Goal: Task Accomplishment & Management: Complete application form

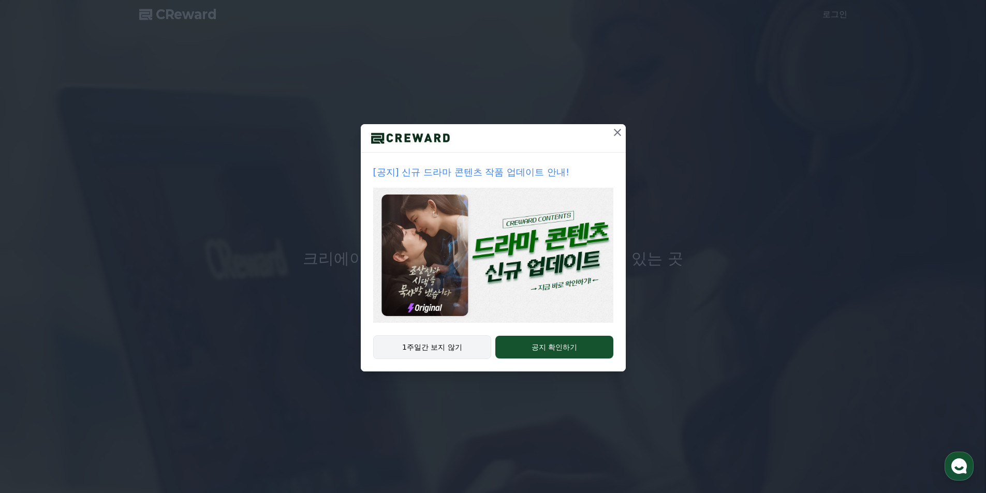
click at [423, 345] on button "1주일간 보지 않기" at bounding box center [432, 347] width 119 height 24
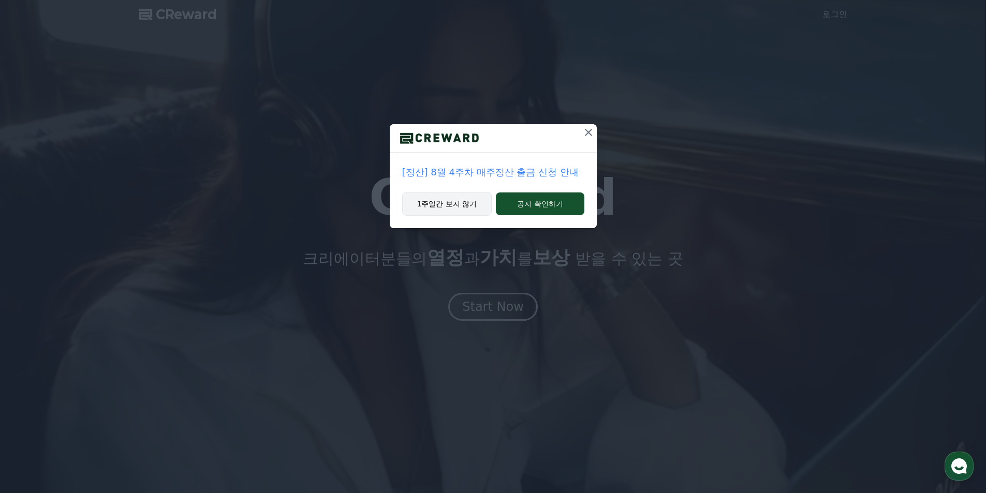
click at [455, 201] on button "1주일간 보지 않기" at bounding box center [447, 204] width 90 height 24
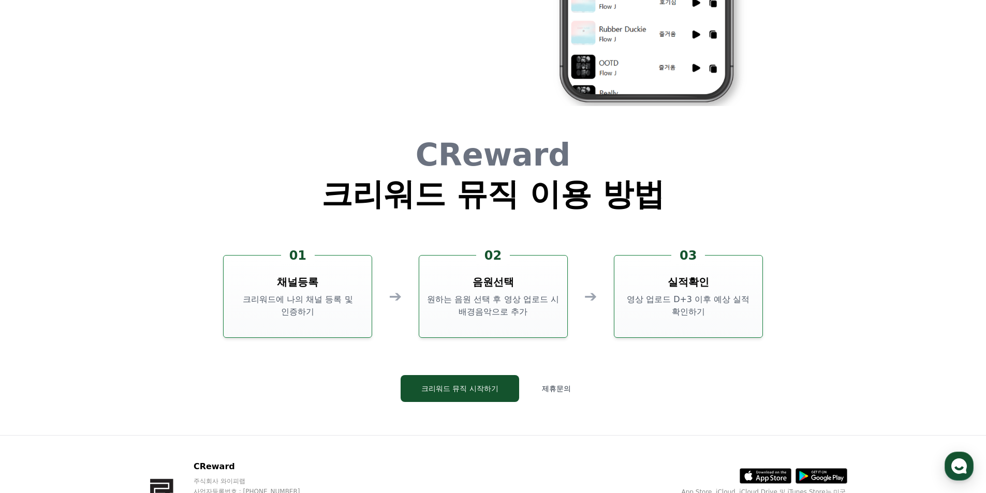
scroll to position [2780, 0]
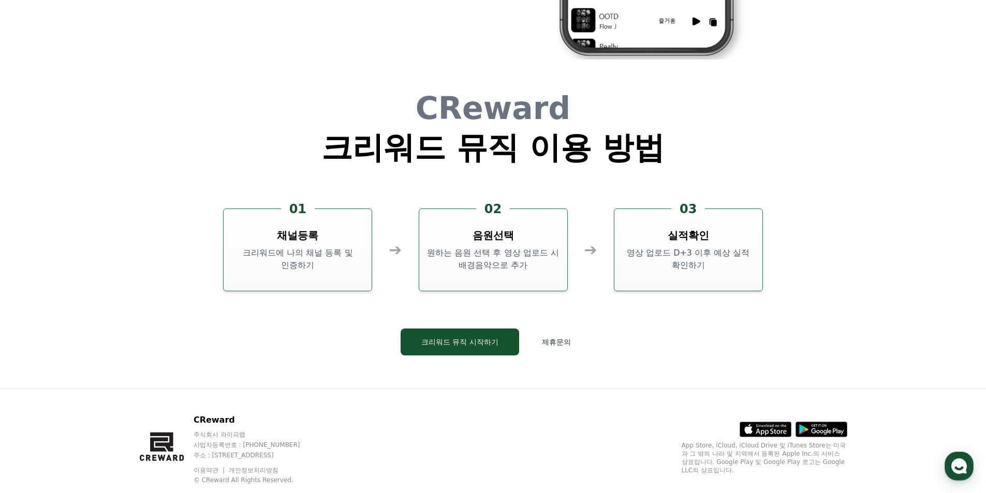
click at [314, 269] on p "크리워드에 나의 채널 등록 및 인증하기" at bounding box center [298, 259] width 140 height 25
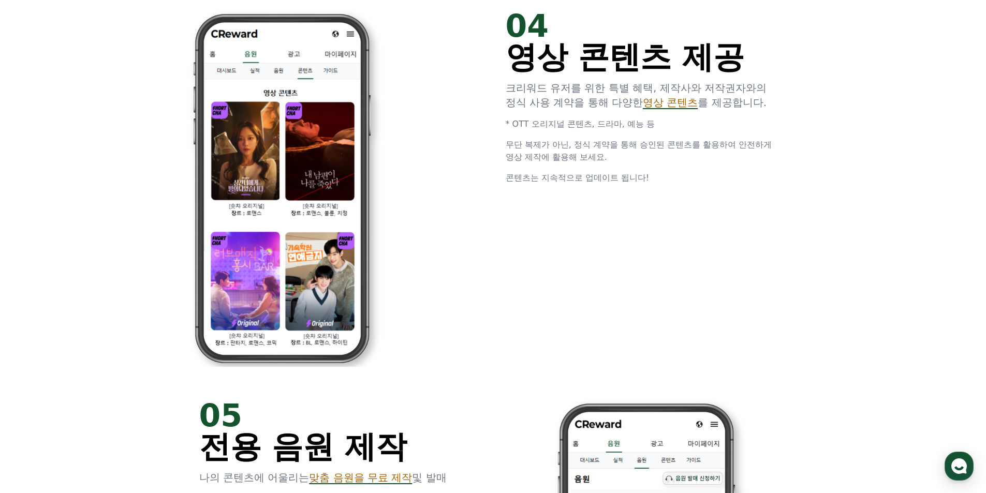
scroll to position [0, 0]
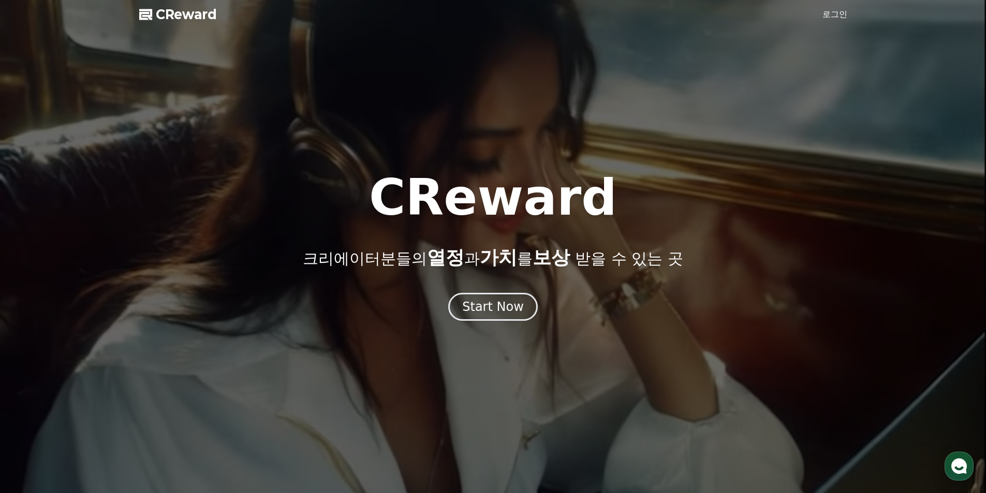
click at [832, 14] on link "로그인" at bounding box center [835, 14] width 25 height 12
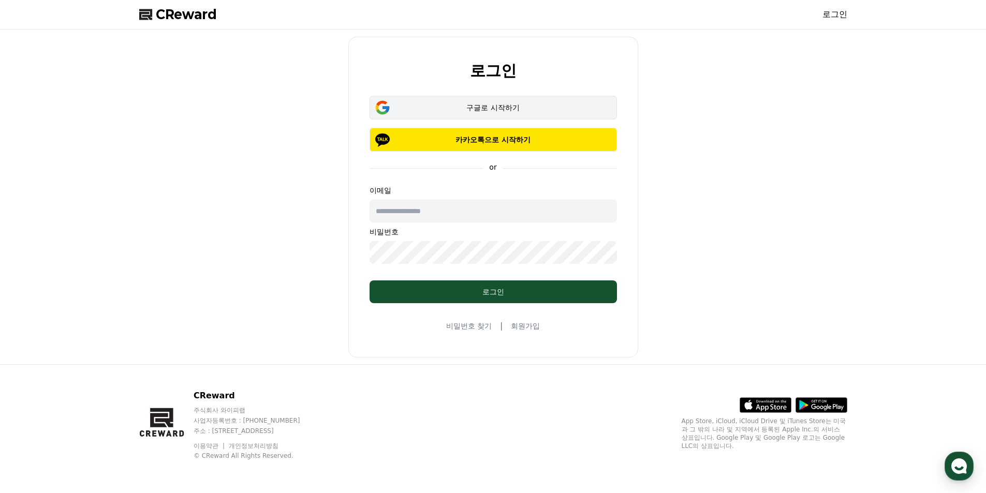
click at [502, 114] on button "구글로 시작하기" at bounding box center [493, 108] width 247 height 24
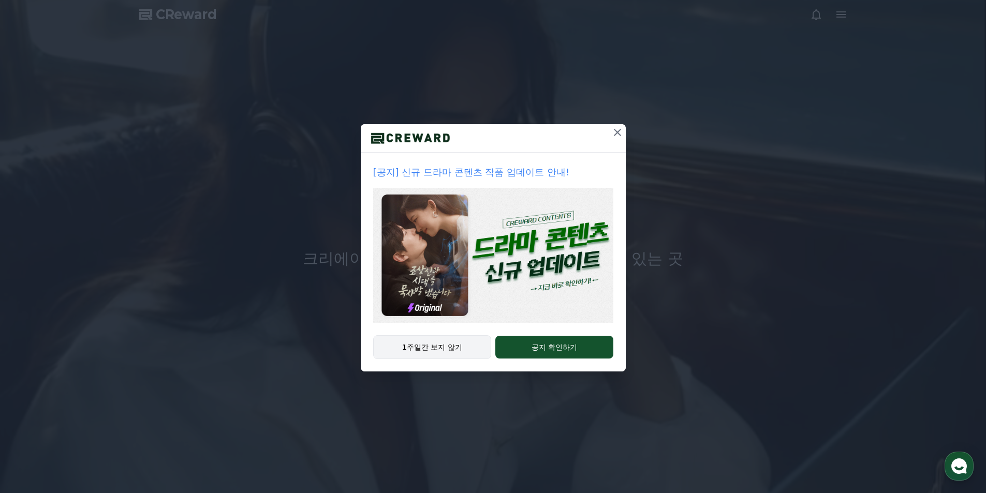
click at [450, 347] on button "1주일간 보지 않기" at bounding box center [432, 347] width 119 height 24
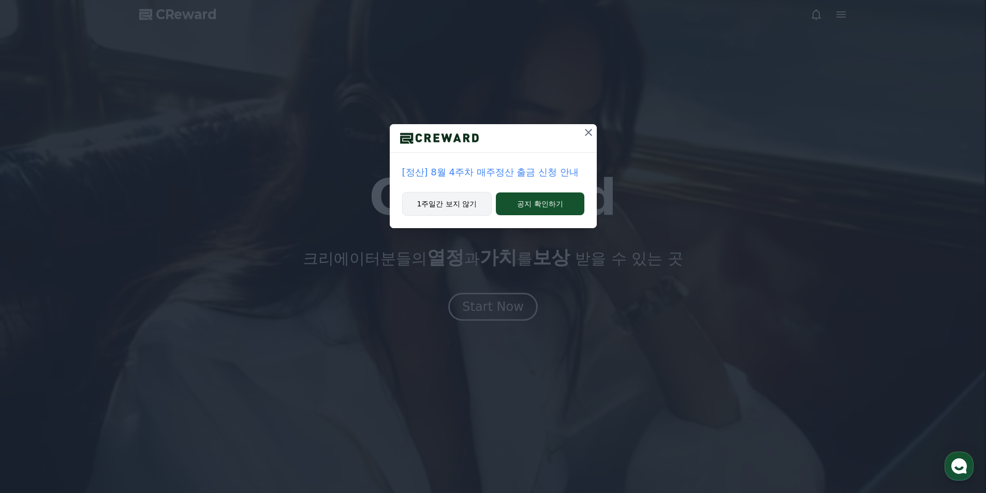
click at [441, 202] on button "1주일간 보지 않기" at bounding box center [447, 204] width 90 height 24
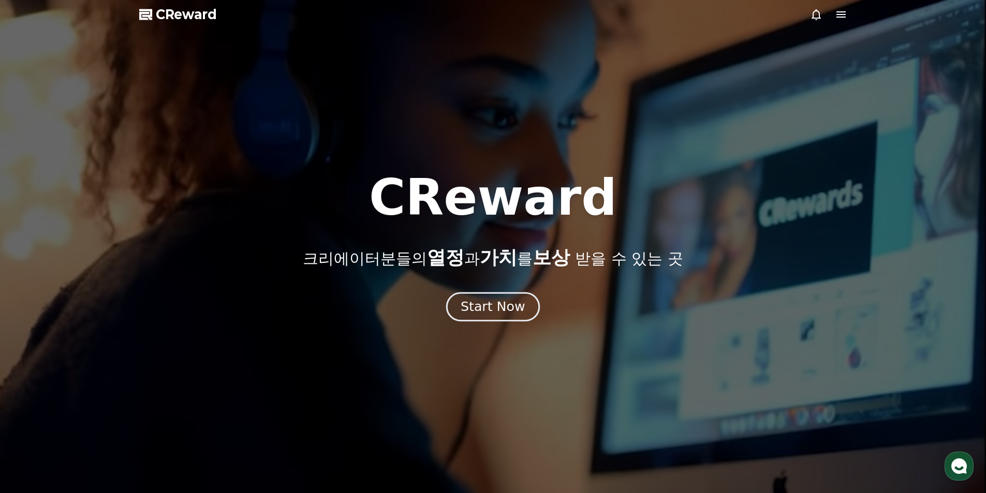
click at [500, 304] on div "Start Now" at bounding box center [493, 307] width 64 height 18
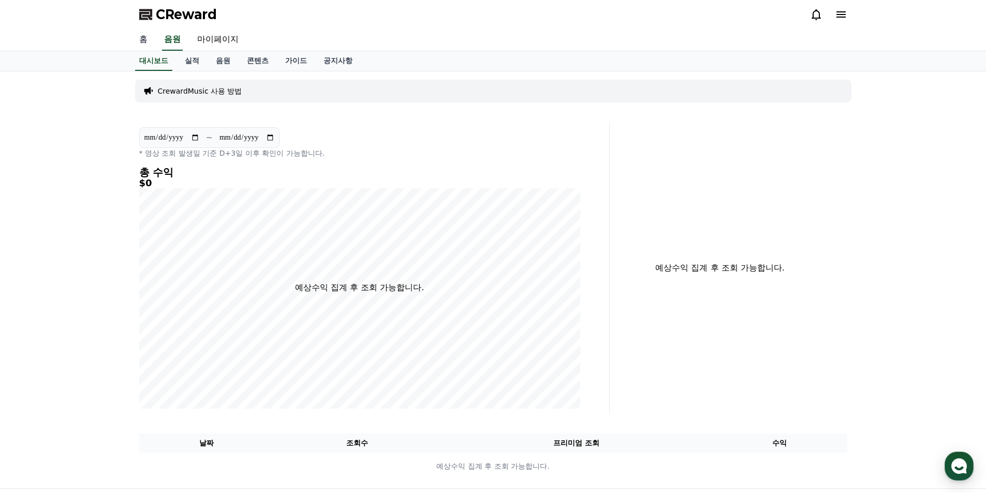
click at [146, 38] on link "홈" at bounding box center [143, 40] width 25 height 22
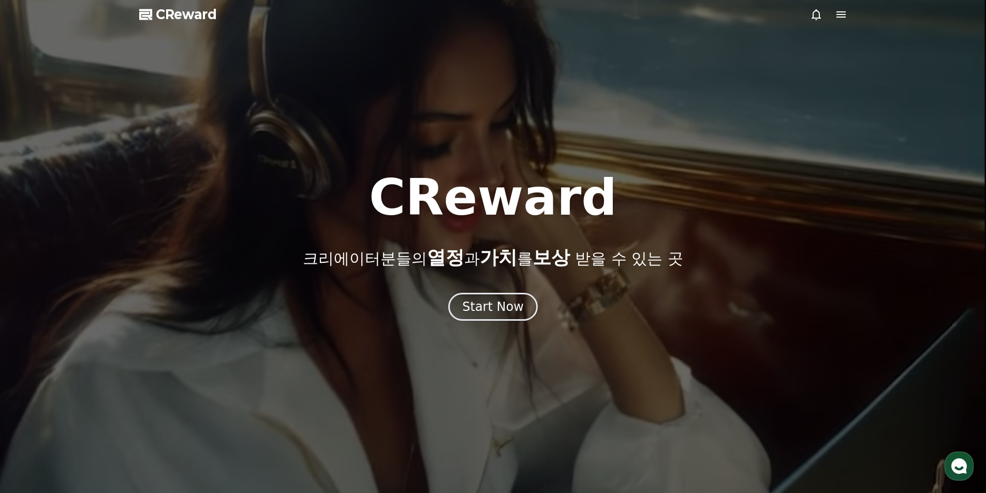
click at [846, 12] on icon at bounding box center [841, 14] width 12 height 12
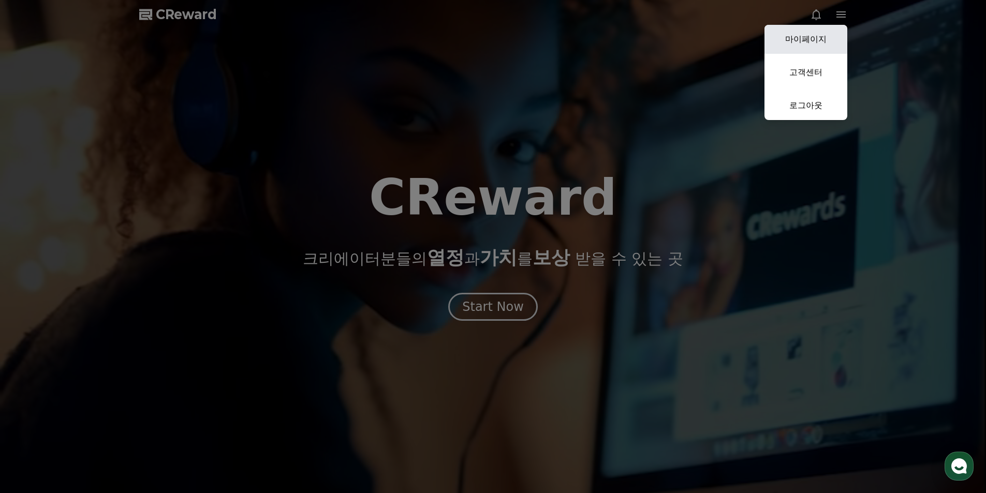
click at [814, 42] on link "마이페이지" at bounding box center [806, 39] width 83 height 29
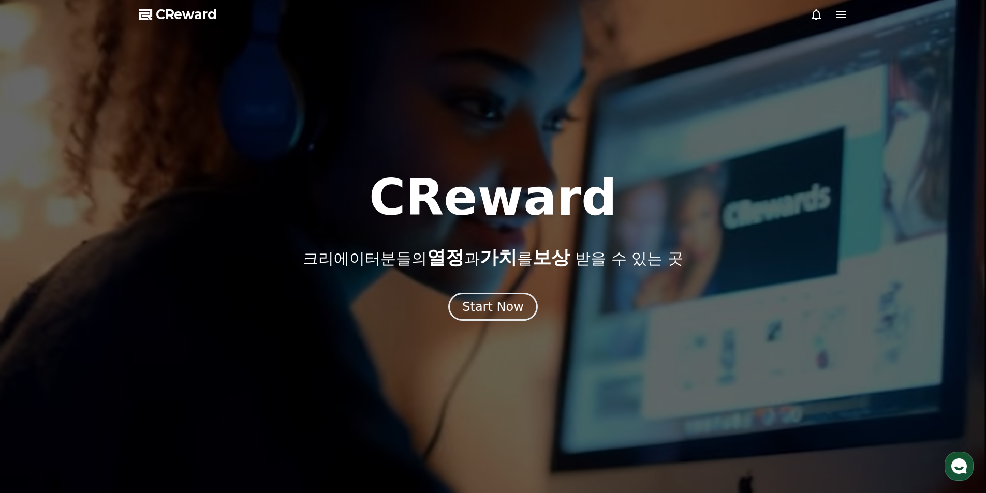
select select "**********"
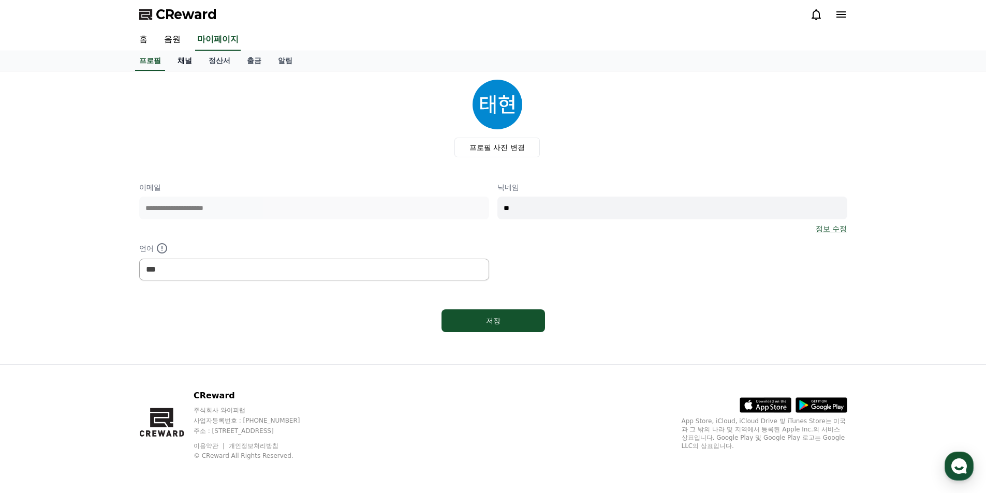
click at [188, 58] on link "채널" at bounding box center [184, 61] width 31 height 20
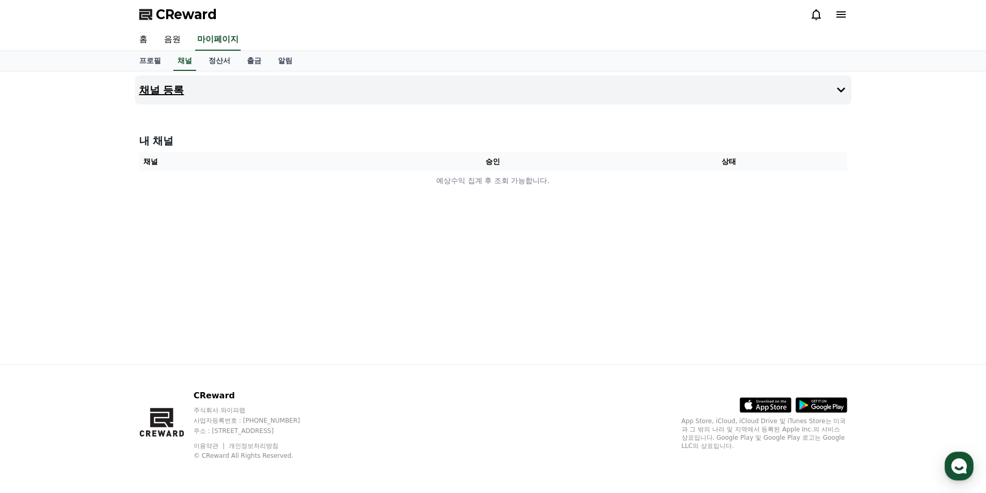
click at [178, 90] on h4 "채널 등록" at bounding box center [161, 89] width 45 height 11
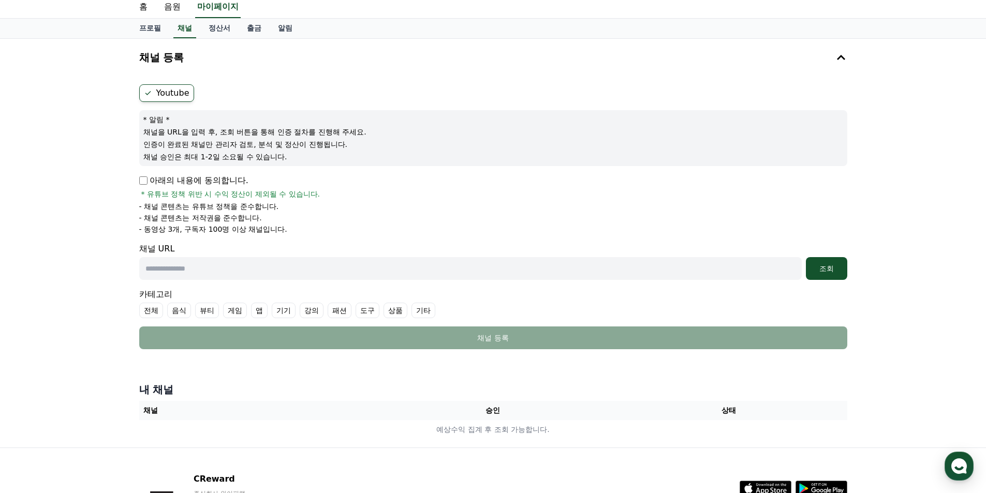
scroll to position [104, 0]
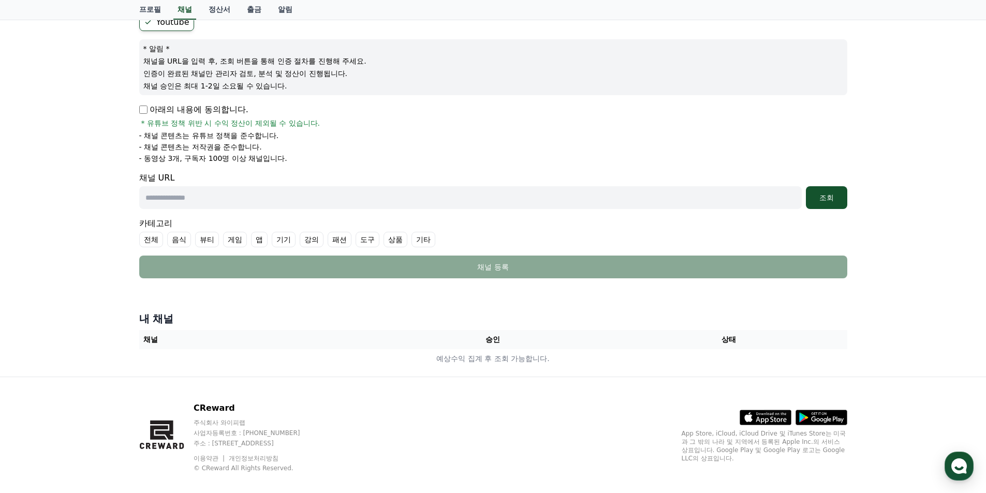
click at [207, 203] on input "text" at bounding box center [470, 197] width 663 height 23
click at [231, 193] on input "text" at bounding box center [470, 197] width 663 height 23
paste input "**********"
click at [824, 195] on div "조회" at bounding box center [826, 198] width 33 height 10
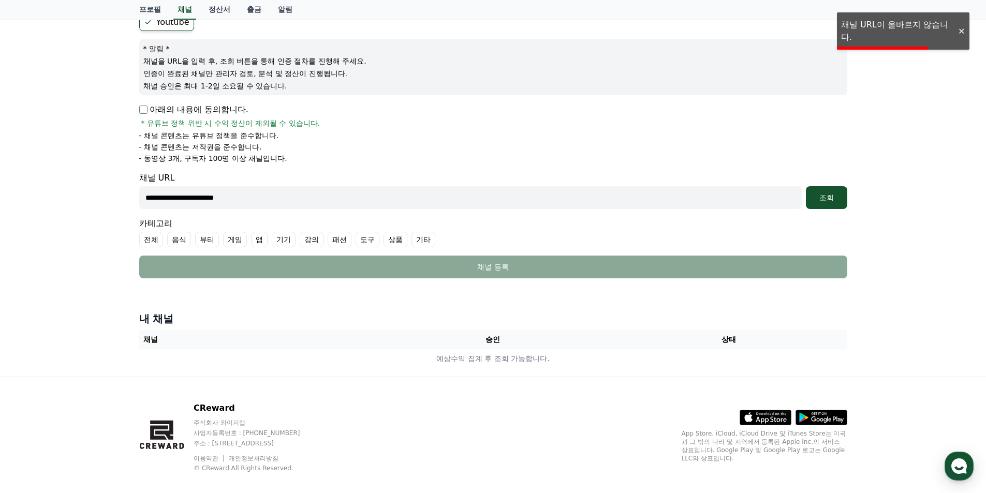
click at [957, 33] on div at bounding box center [961, 31] width 17 height 10
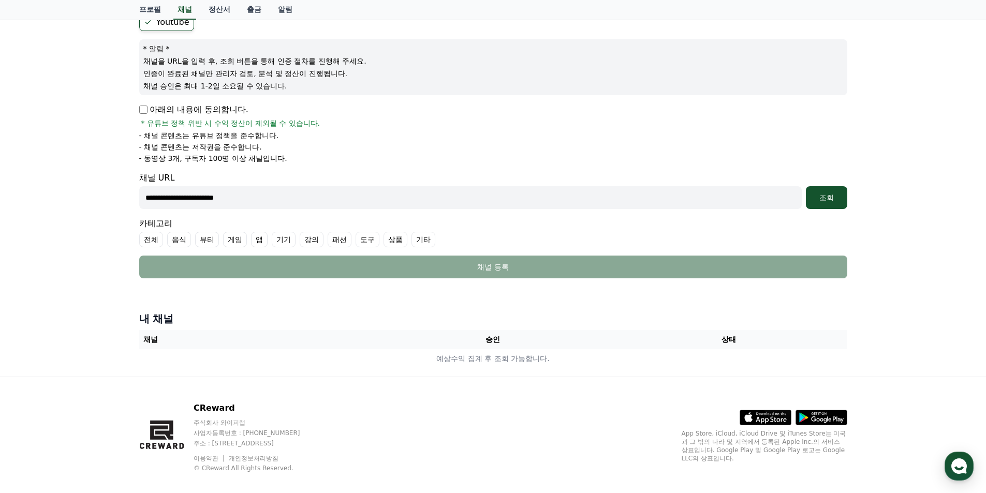
click at [217, 204] on input "**********" at bounding box center [470, 197] width 663 height 23
drag, startPoint x: 163, startPoint y: 201, endPoint x: 137, endPoint y: 202, distance: 25.9
click at [137, 202] on div "**********" at bounding box center [493, 145] width 716 height 273
type input "**********"
click at [834, 195] on div "조회" at bounding box center [826, 198] width 33 height 10
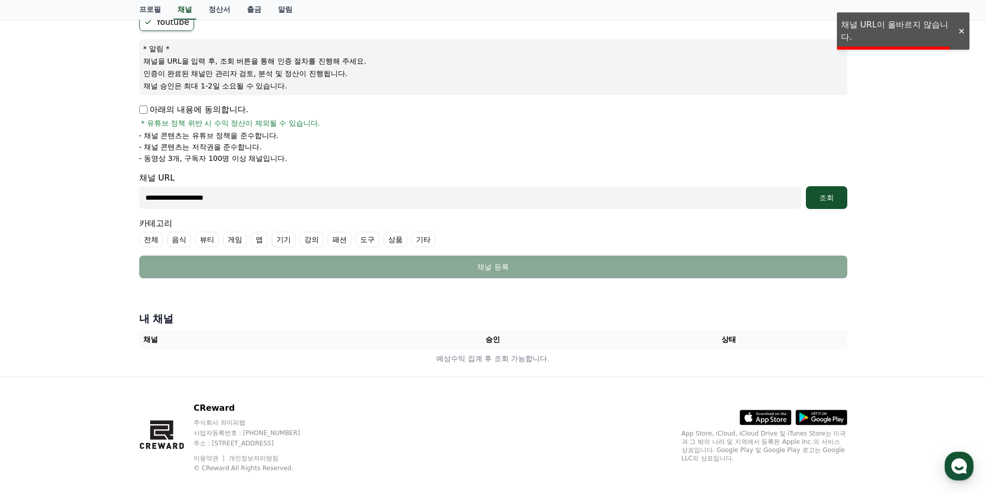
drag, startPoint x: 959, startPoint y: 33, endPoint x: 903, endPoint y: 50, distance: 58.1
click at [959, 33] on div at bounding box center [961, 31] width 17 height 10
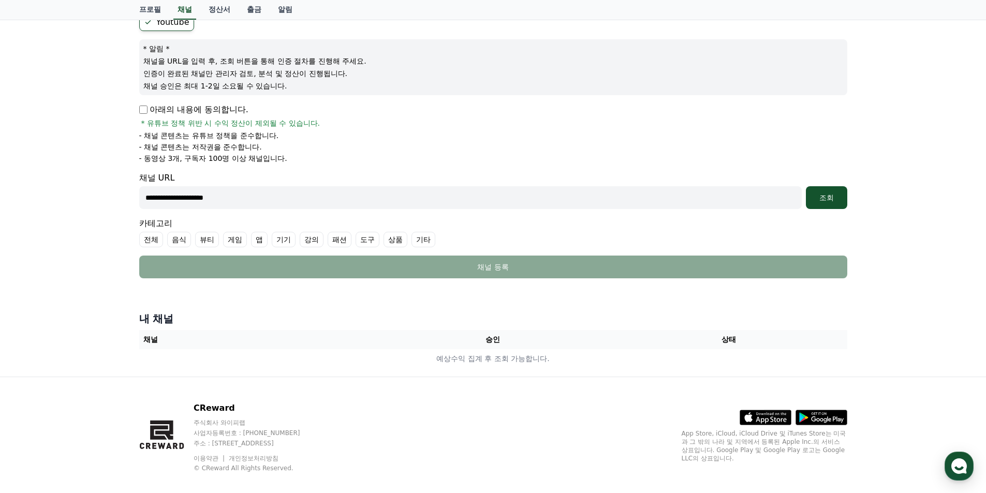
drag, startPoint x: 268, startPoint y: 197, endPoint x: 116, endPoint y: 204, distance: 151.9
click at [81, 208] on div "**********" at bounding box center [493, 172] width 986 height 409
paste input "**********"
type input "**********"
click at [822, 187] on button "조회" at bounding box center [826, 197] width 41 height 23
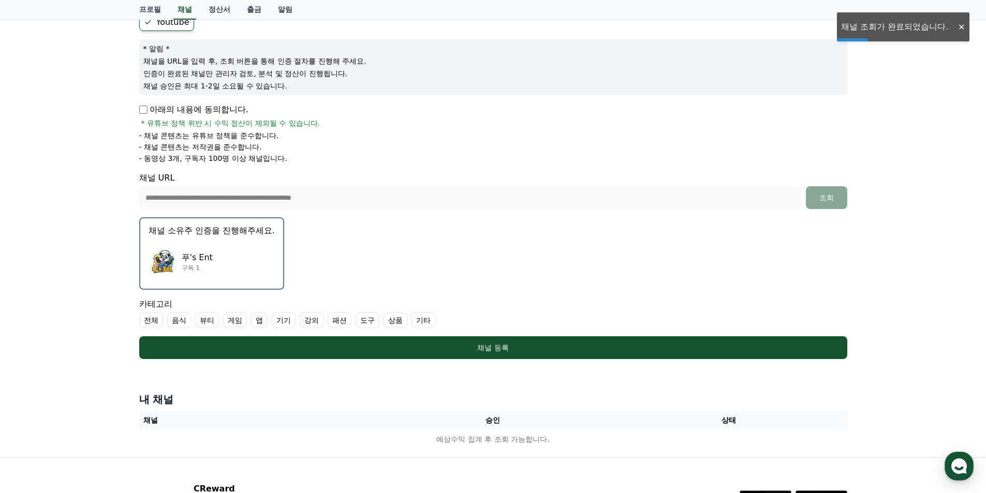
click at [213, 259] on div "푸's Ent 구독 1" at bounding box center [212, 261] width 126 height 41
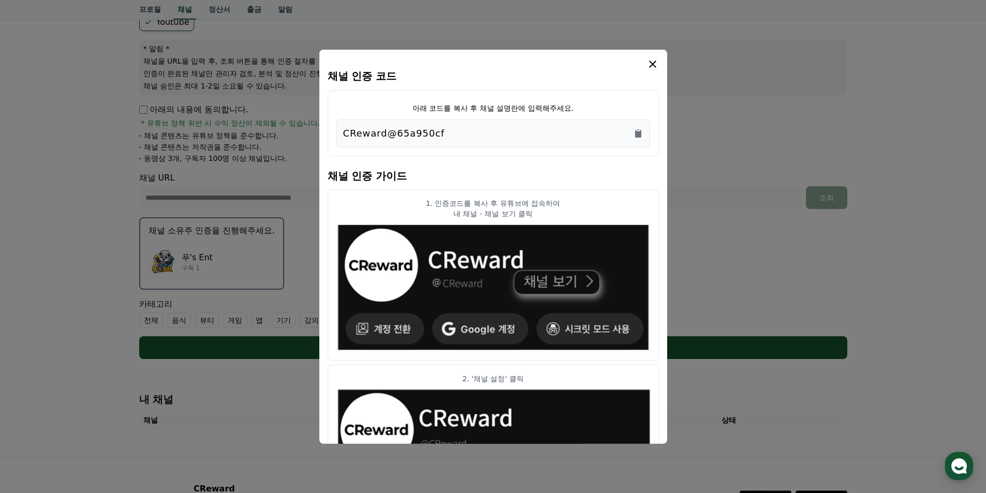
drag, startPoint x: 492, startPoint y: 107, endPoint x: 556, endPoint y: 103, distance: 64.3
click at [551, 103] on p "아래 코드를 복사 후 채널 설명란에 입력해주세요." at bounding box center [493, 107] width 161 height 10
click at [591, 106] on div "아래 코드를 복사 후 채널 설명란에 입력해주세요. CReward@65a950cf" at bounding box center [493, 123] width 331 height 66
click at [633, 131] on icon "Copy to clipboard" at bounding box center [638, 133] width 10 height 10
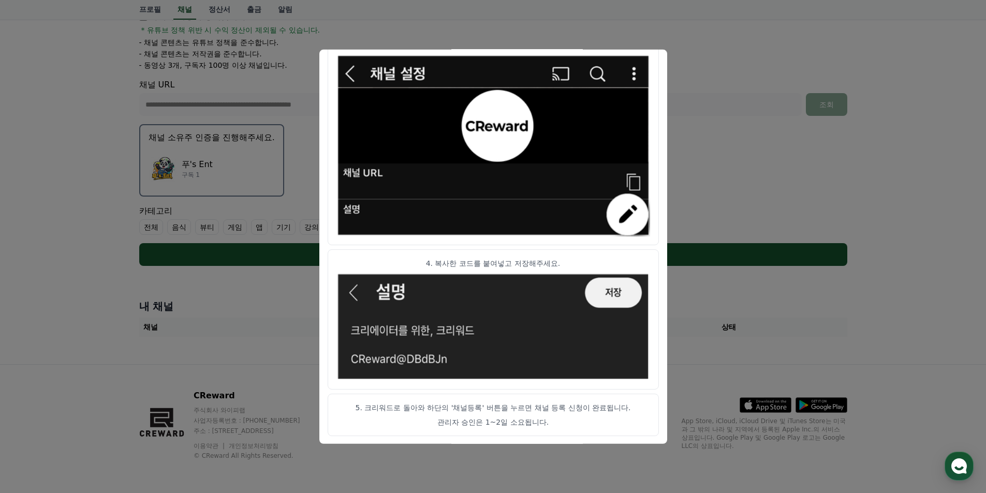
scroll to position [499, 0]
drag, startPoint x: 416, startPoint y: 408, endPoint x: 525, endPoint y: 411, distance: 109.2
click at [486, 406] on p "5. 크리워드로 돌아와 하단의 '채널등록' 버튼을 누르면 채널 등록 신청이 완료됩니다." at bounding box center [493, 407] width 314 height 10
click at [547, 412] on p "5. 크리워드로 돌아와 하단의 '채널등록' 버튼을 누르면 채널 등록 신청이 완료됩니다." at bounding box center [493, 407] width 314 height 10
drag, startPoint x: 506, startPoint y: 411, endPoint x: 571, endPoint y: 409, distance: 65.2
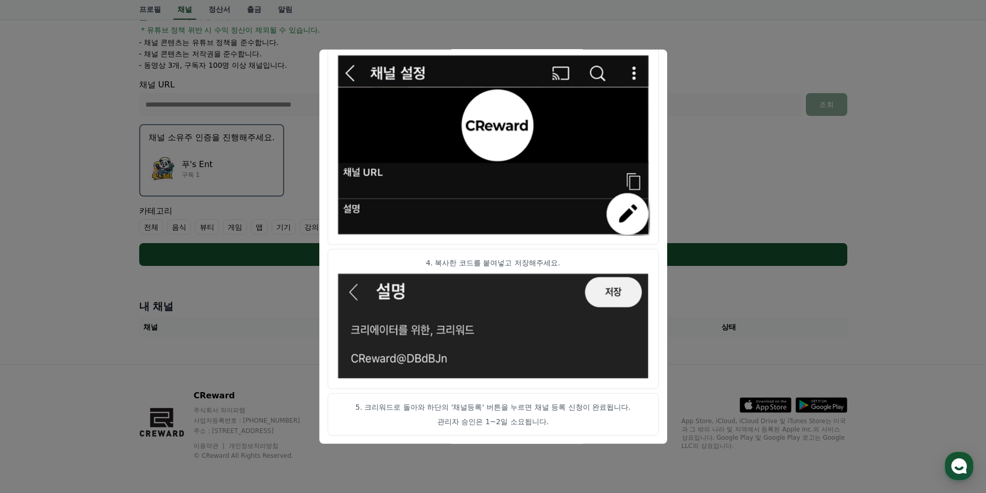
click at [547, 408] on p "5. 크리워드로 돌아와 하단의 '채널등록' 버튼을 누르면 채널 등록 신청이 완료됩니다." at bounding box center [493, 407] width 314 height 10
drag, startPoint x: 568, startPoint y: 417, endPoint x: 572, endPoint y: 421, distance: 5.5
click at [568, 417] on p "관리자 승인은 1~2일 소요됩니다." at bounding box center [493, 422] width 314 height 10
click at [716, 112] on button "close modal" at bounding box center [493, 246] width 986 height 493
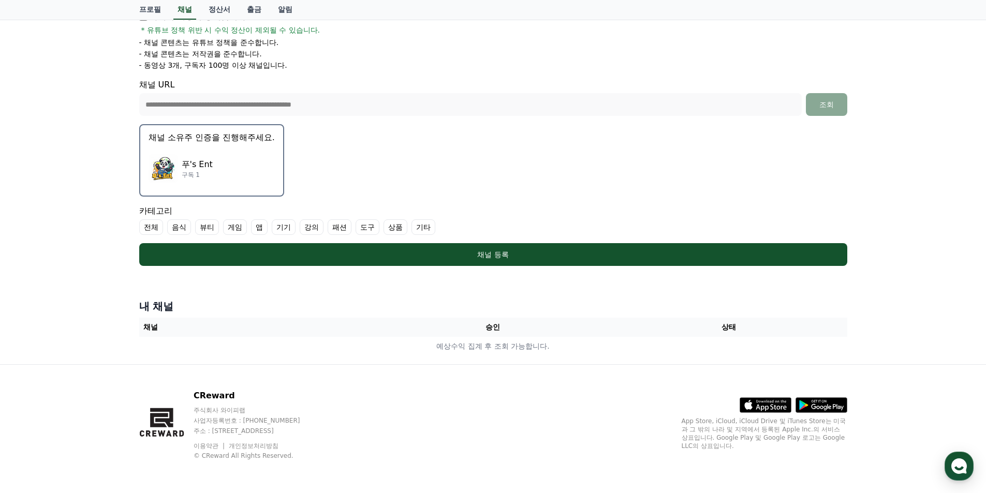
click at [150, 228] on label "전체" at bounding box center [151, 227] width 24 height 16
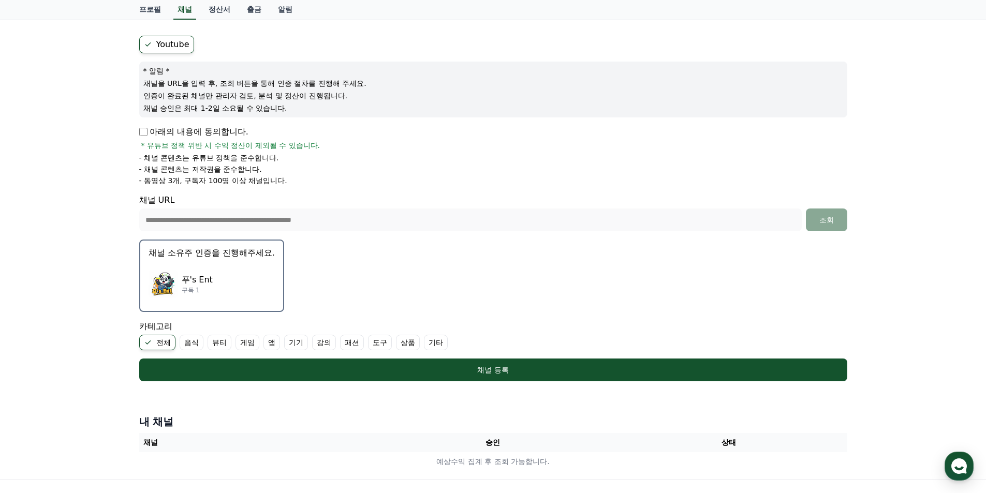
scroll to position [197, 0]
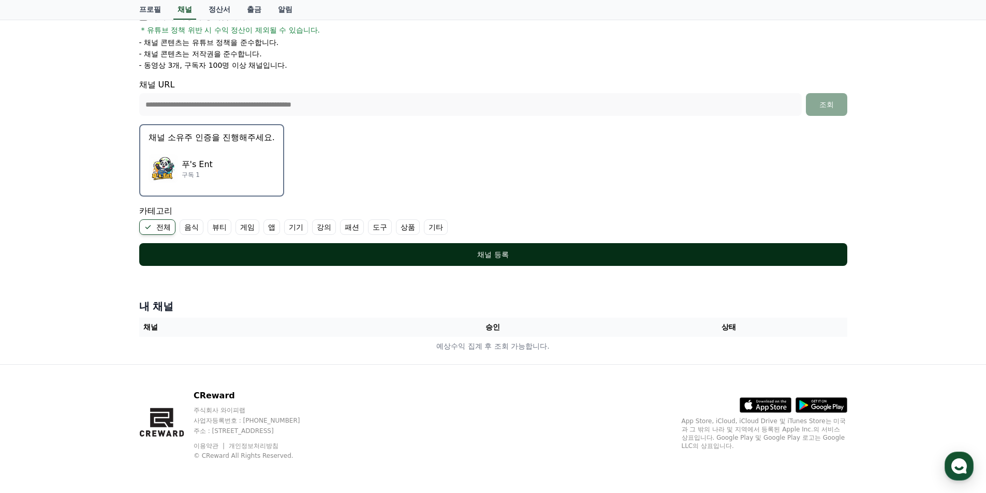
click at [510, 255] on div "채널 등록" at bounding box center [493, 255] width 667 height 10
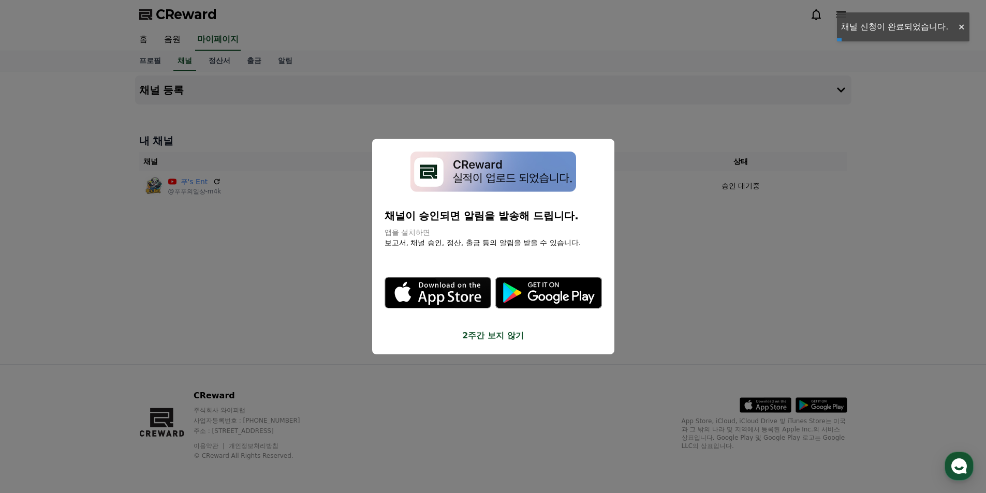
click at [490, 337] on button "2주간 보지 않기" at bounding box center [493, 336] width 217 height 12
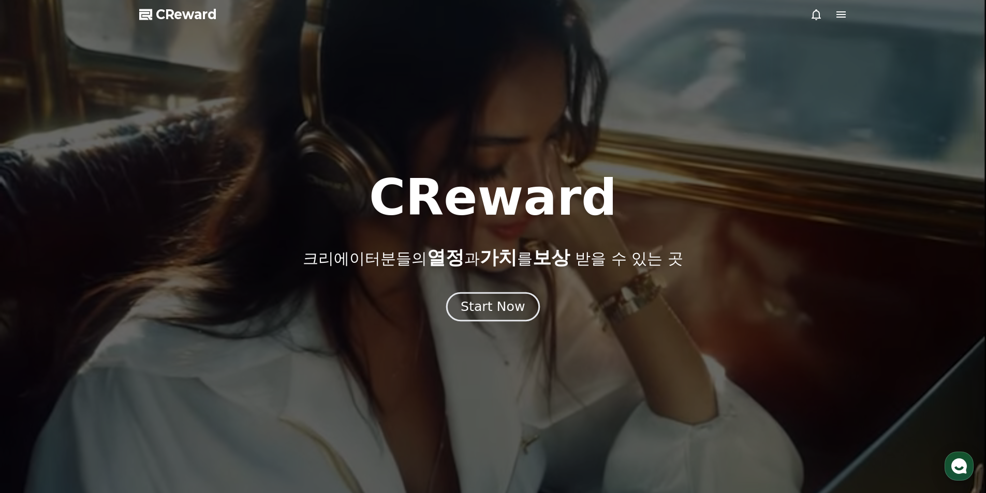
click at [497, 306] on div "Start Now" at bounding box center [493, 307] width 64 height 18
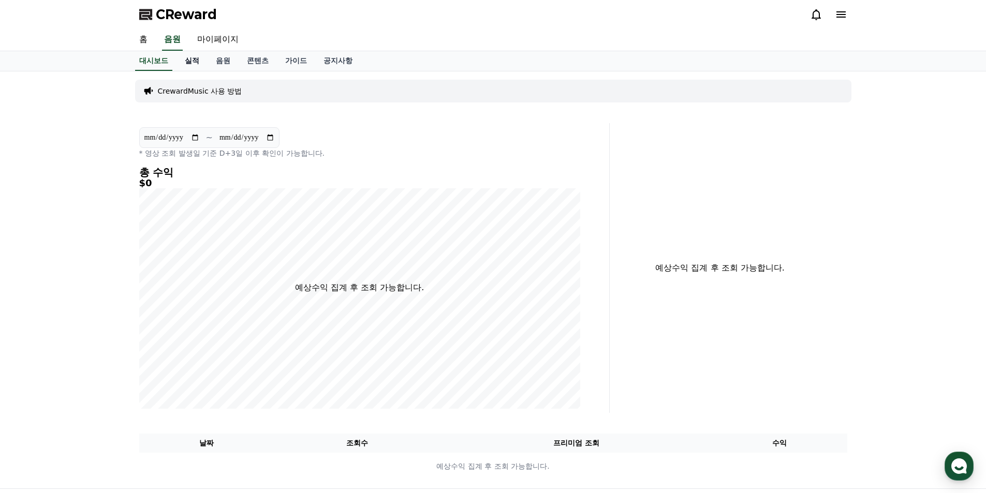
click at [193, 62] on link "실적" at bounding box center [192, 61] width 31 height 20
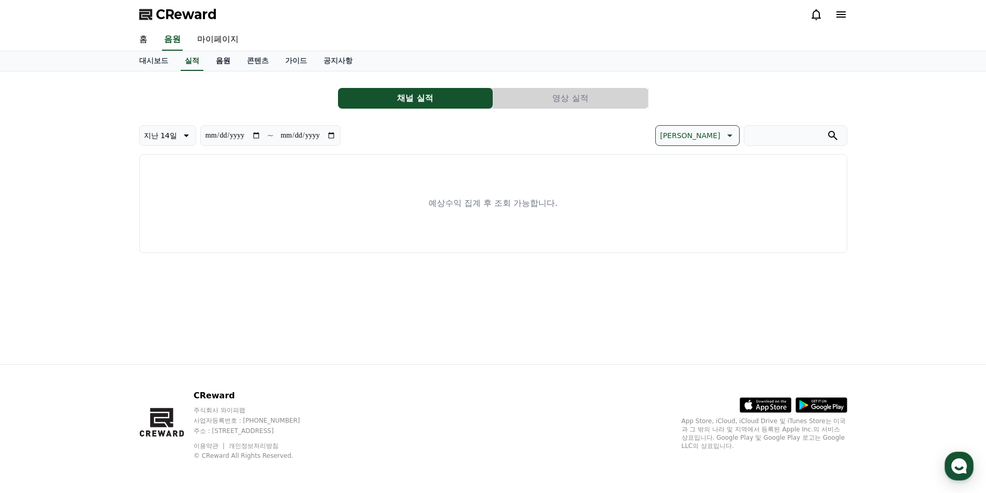
click at [219, 62] on link "음원" at bounding box center [223, 61] width 31 height 20
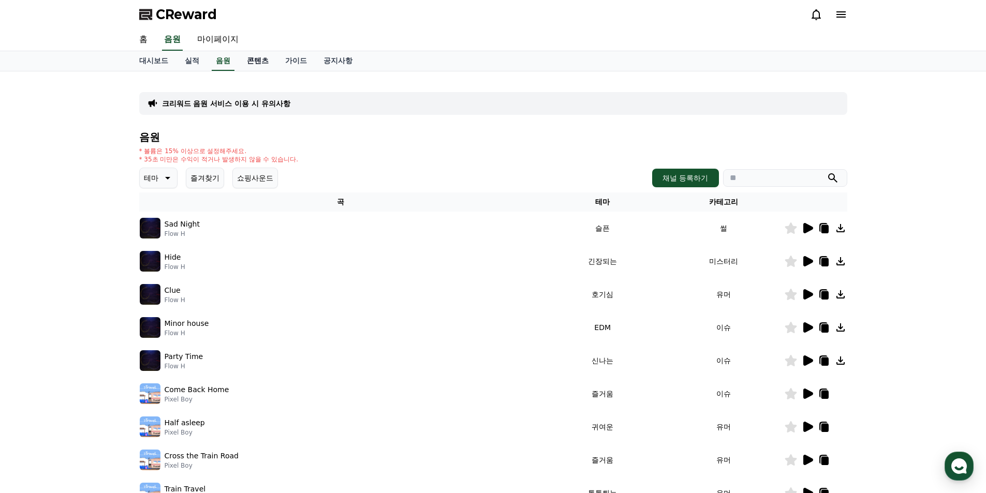
click at [263, 61] on link "콘텐츠" at bounding box center [258, 61] width 38 height 20
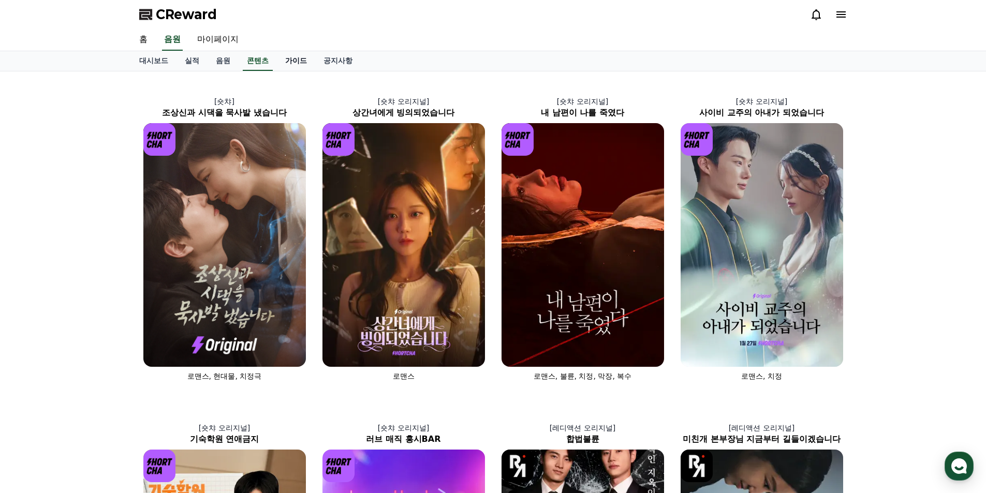
click at [299, 60] on link "가이드" at bounding box center [296, 61] width 38 height 20
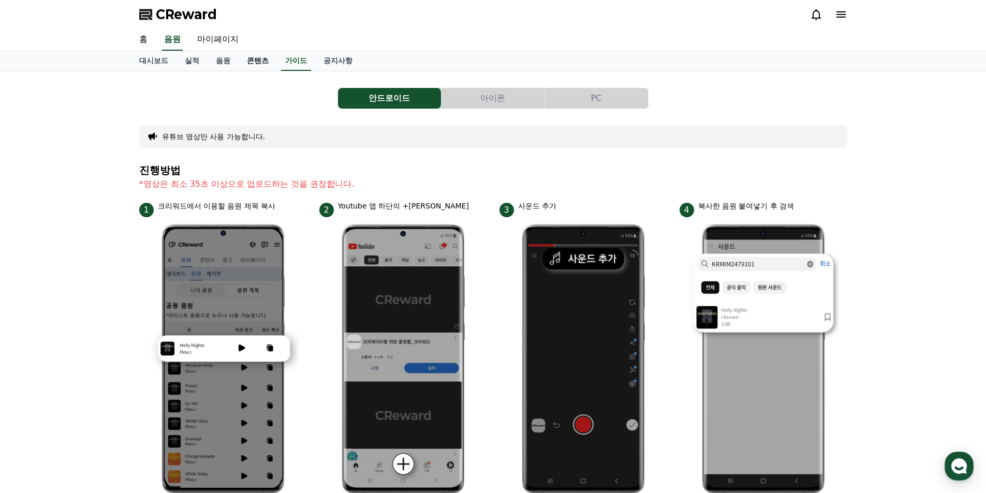
click at [260, 60] on link "콘텐츠" at bounding box center [258, 61] width 38 height 20
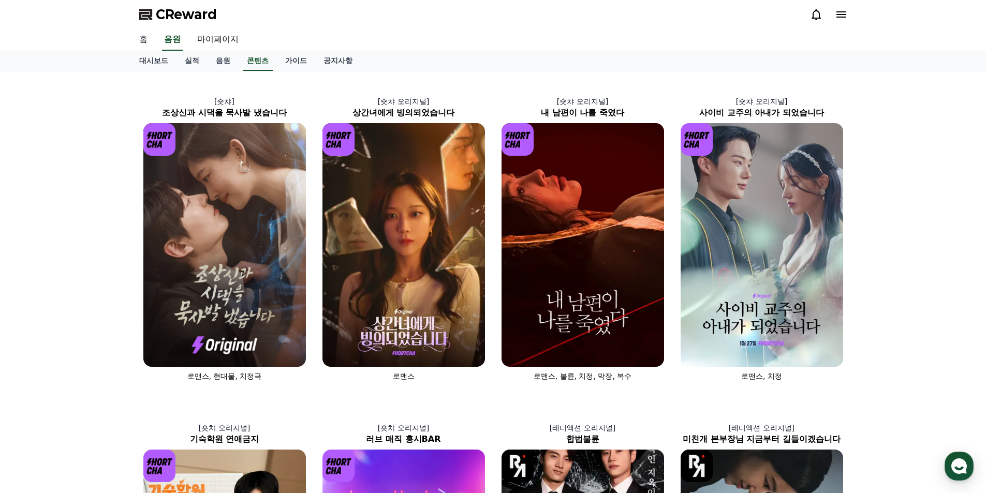
click at [144, 37] on link "홈" at bounding box center [143, 40] width 25 height 22
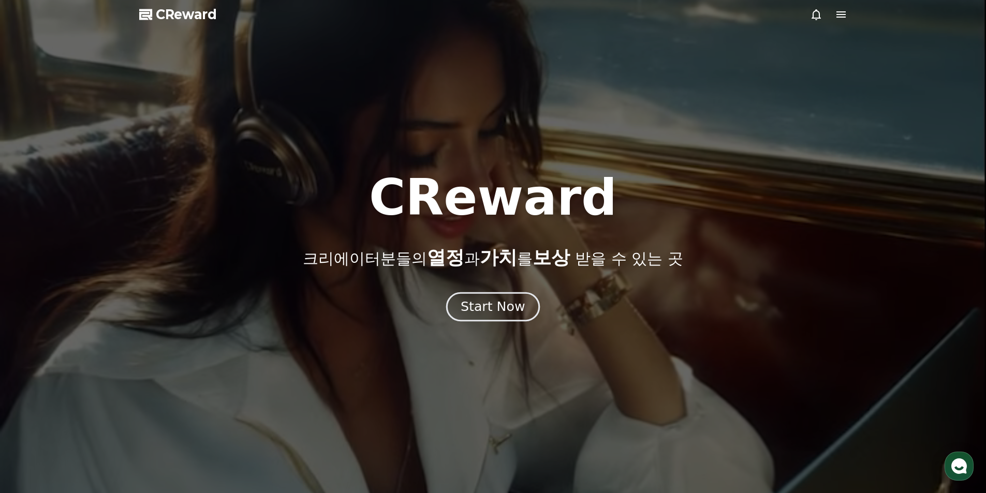
click at [496, 304] on div "Start Now" at bounding box center [493, 307] width 64 height 18
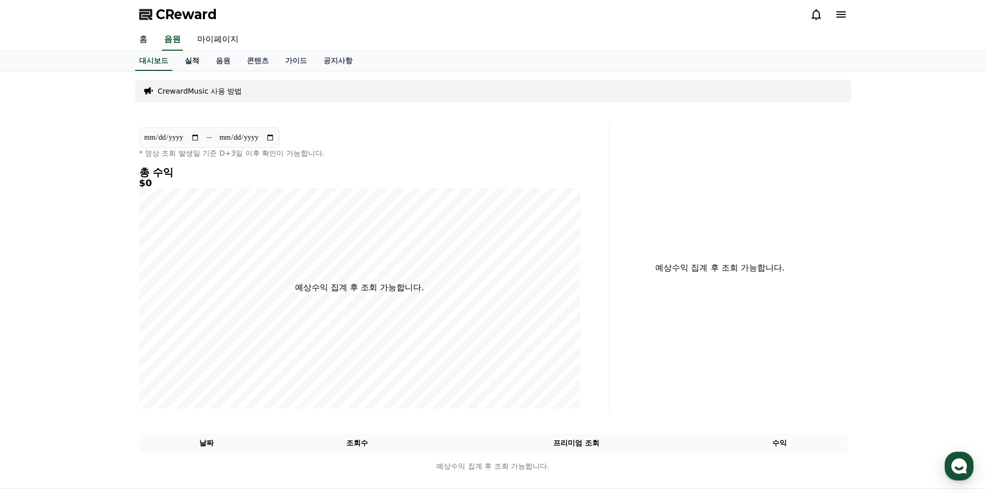
click at [194, 59] on link "실적" at bounding box center [192, 61] width 31 height 20
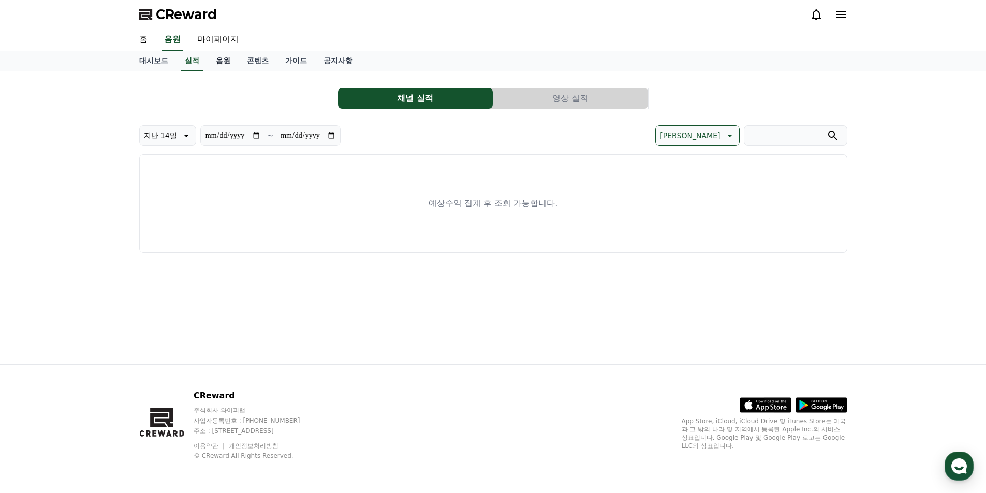
click at [220, 58] on link "음원" at bounding box center [223, 61] width 31 height 20
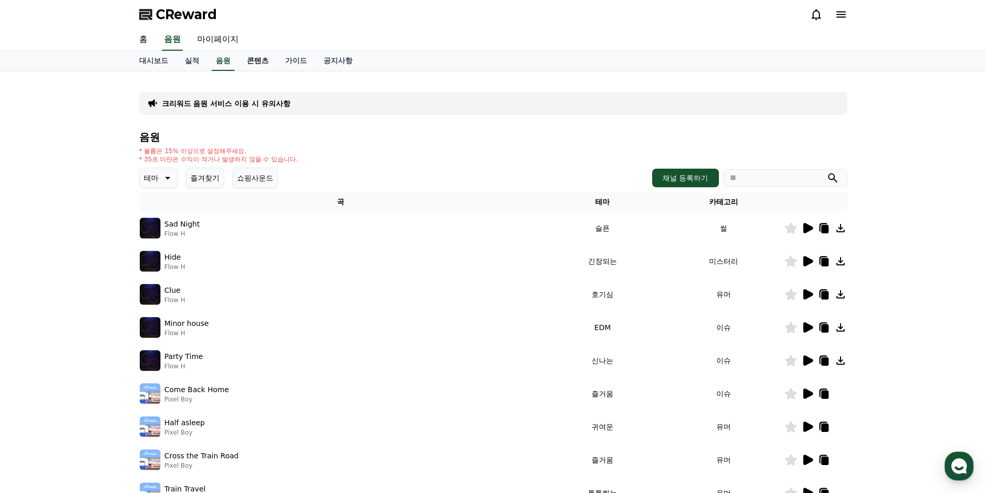
click at [259, 60] on link "콘텐츠" at bounding box center [258, 61] width 38 height 20
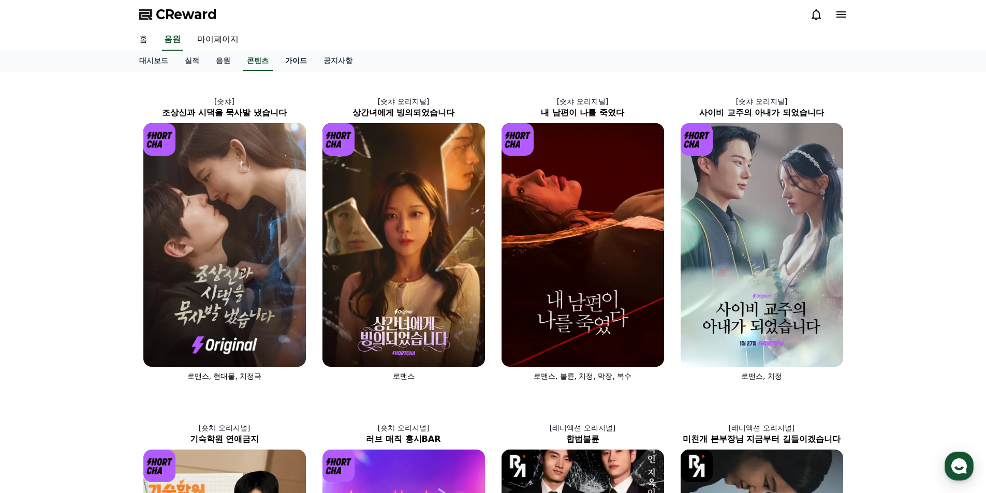
click at [298, 59] on link "가이드" at bounding box center [296, 61] width 38 height 20
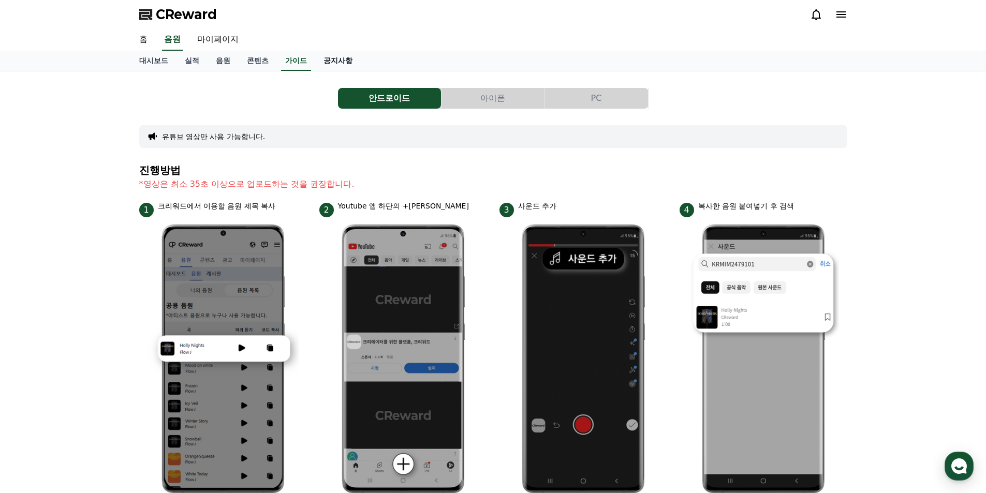
click at [348, 59] on link "공지사항" at bounding box center [338, 61] width 46 height 20
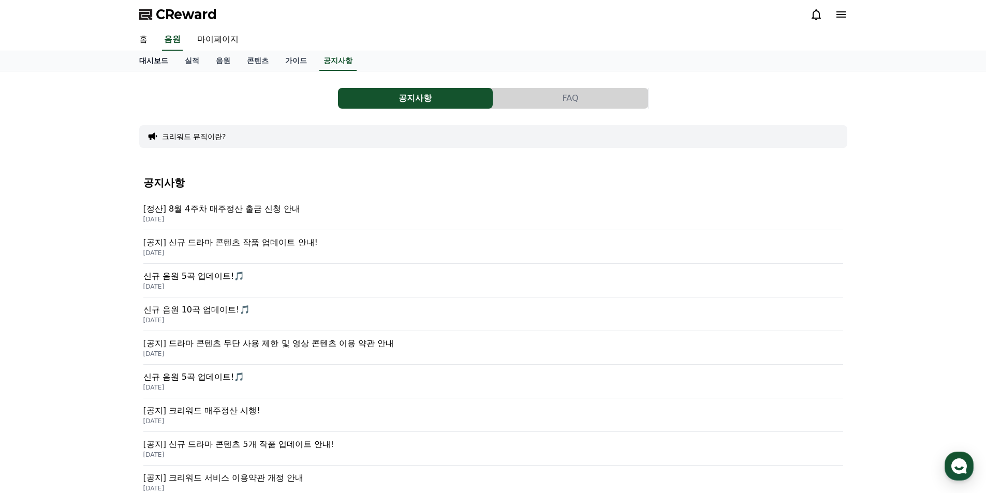
click at [162, 62] on link "대시보드" at bounding box center [154, 61] width 46 height 20
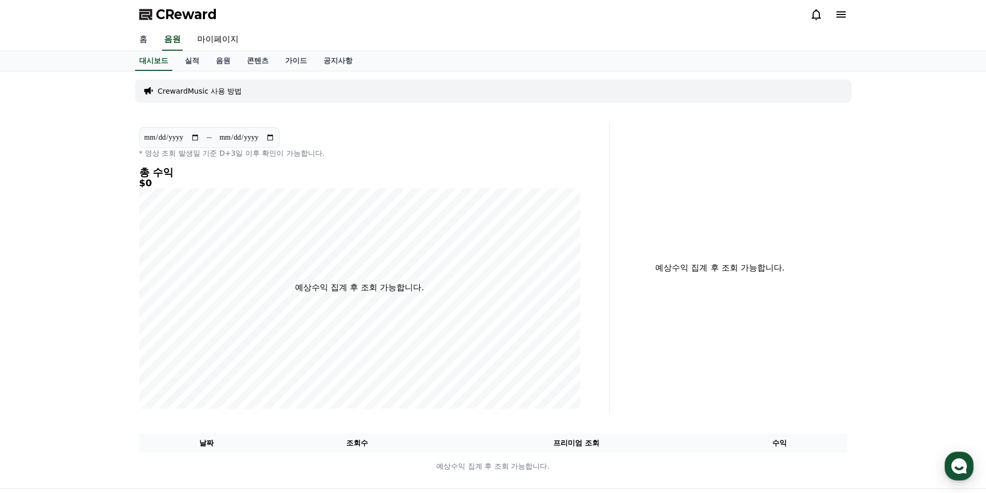
click at [146, 39] on link "홈" at bounding box center [143, 40] width 25 height 22
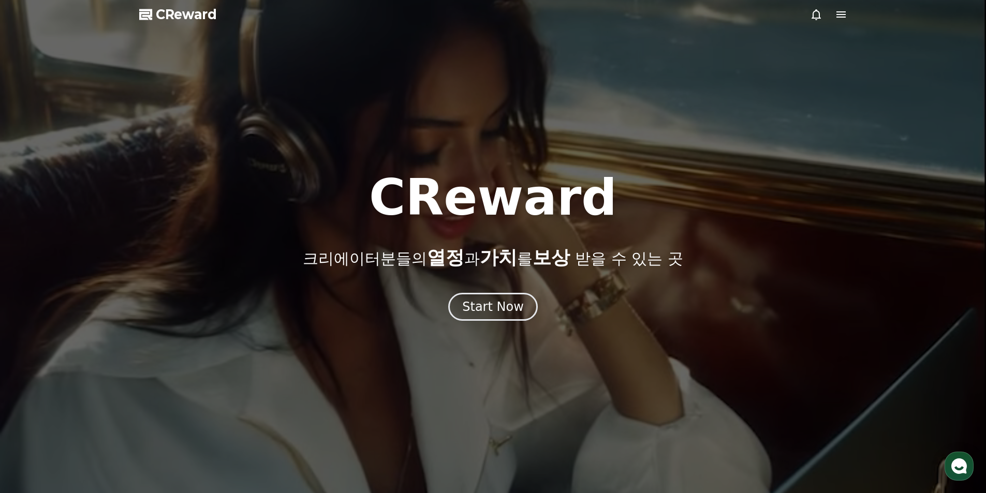
click at [839, 11] on icon at bounding box center [841, 14] width 9 height 6
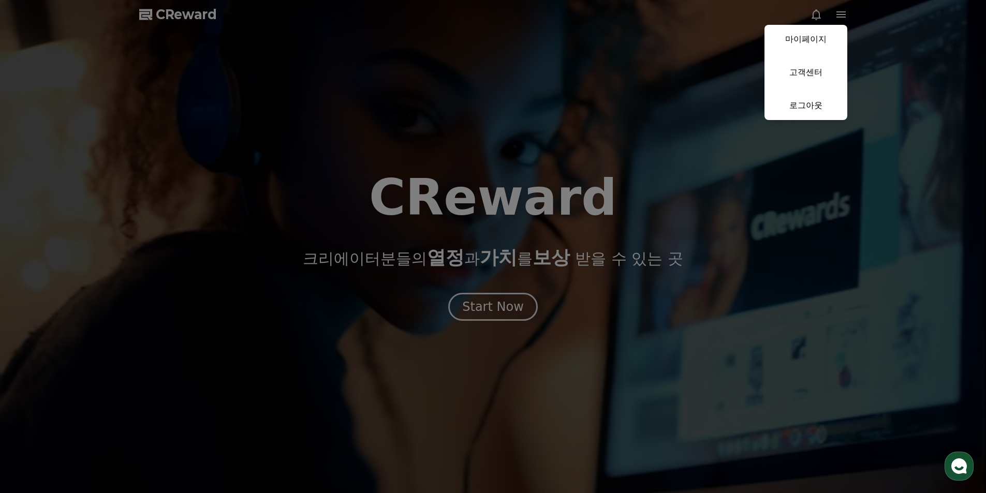
click at [804, 36] on link "마이페이지" at bounding box center [806, 39] width 83 height 29
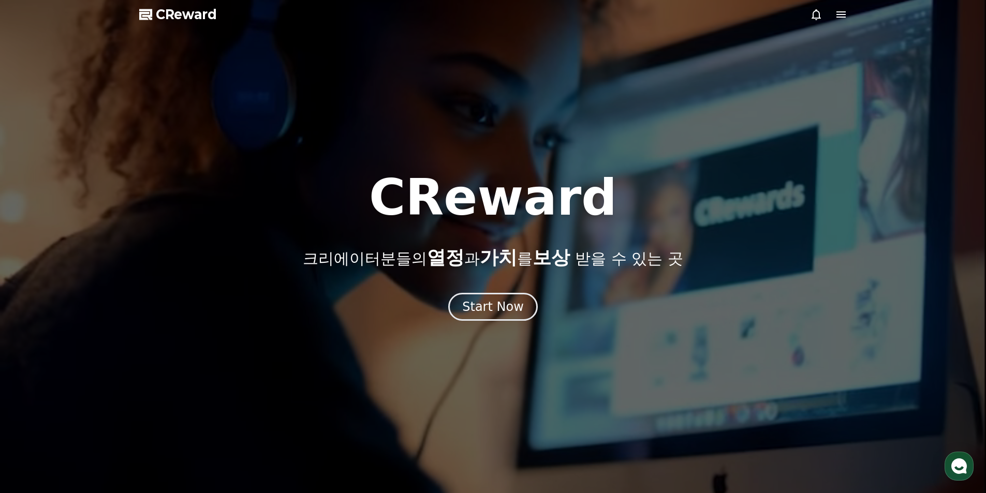
select select "**********"
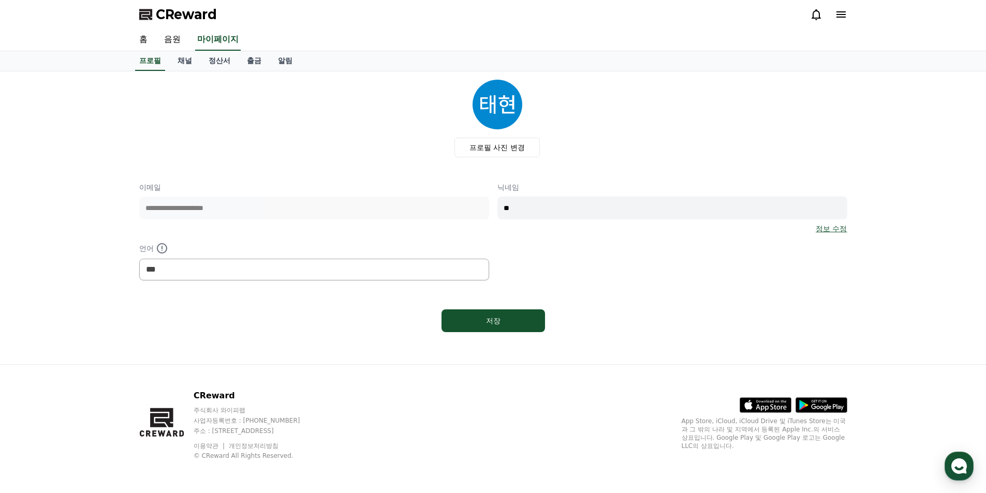
click at [701, 210] on input "**" at bounding box center [672, 208] width 350 height 23
click at [649, 265] on div "**********" at bounding box center [493, 231] width 708 height 98
click at [664, 267] on div "**********" at bounding box center [493, 231] width 708 height 98
click at [140, 37] on link "홈" at bounding box center [143, 40] width 25 height 22
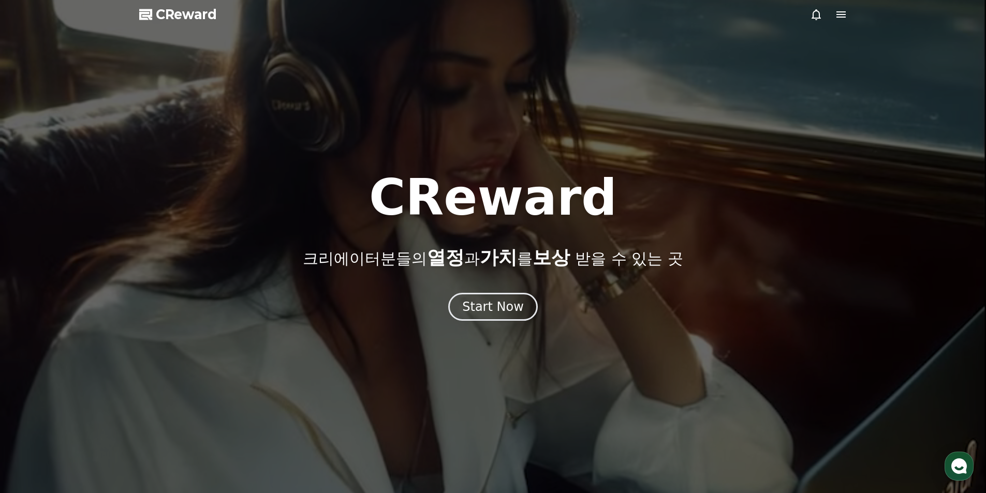
click at [841, 12] on icon at bounding box center [841, 14] width 9 height 6
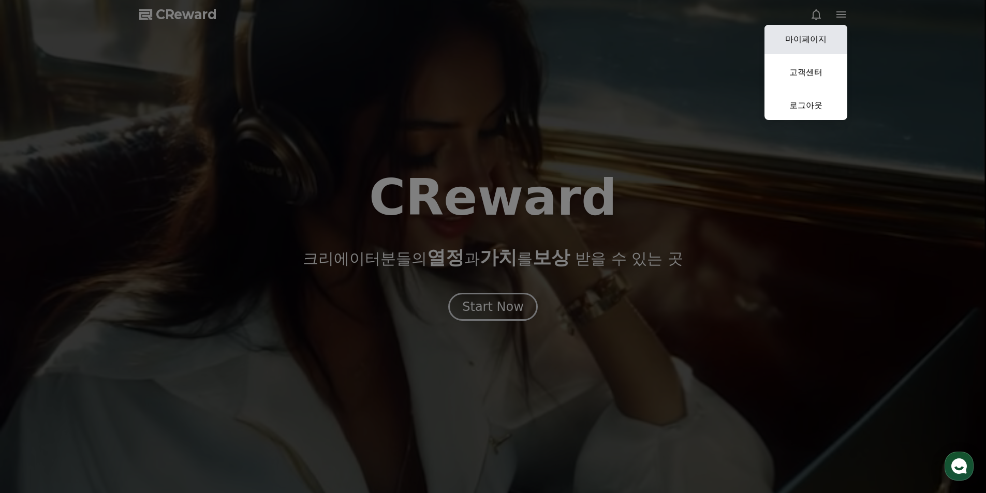
click at [818, 37] on link "마이페이지" at bounding box center [806, 39] width 83 height 29
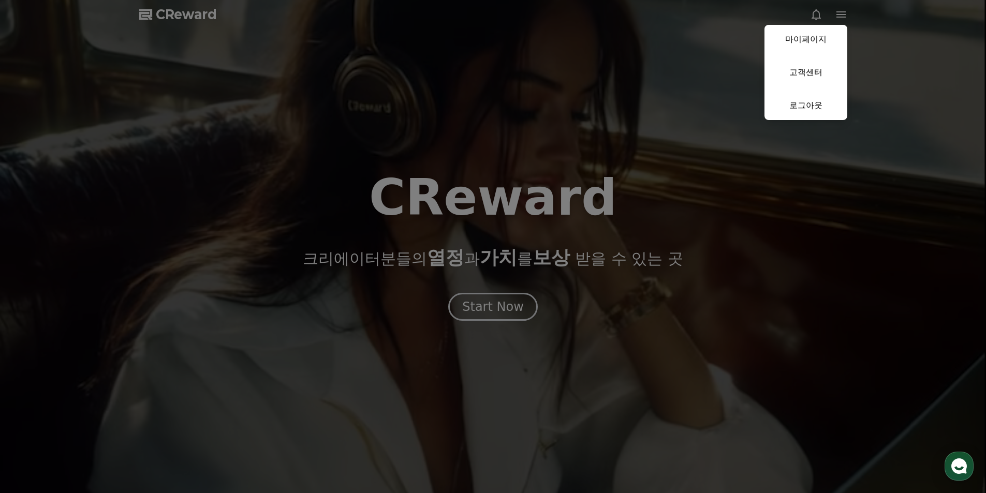
select select "**********"
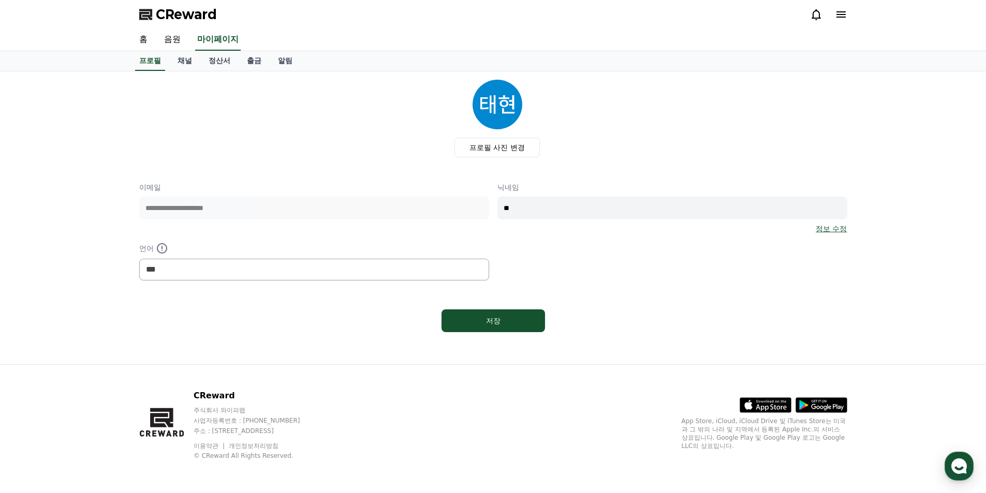
click at [496, 107] on img at bounding box center [498, 105] width 50 height 50
click at [833, 13] on div at bounding box center [828, 14] width 37 height 12
click at [837, 13] on icon at bounding box center [841, 14] width 12 height 12
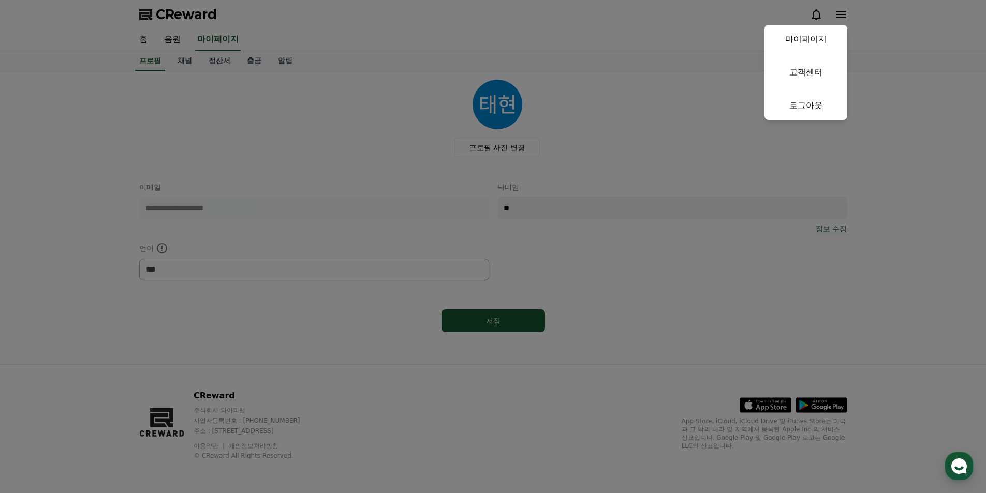
click at [840, 12] on button "close" at bounding box center [493, 246] width 986 height 493
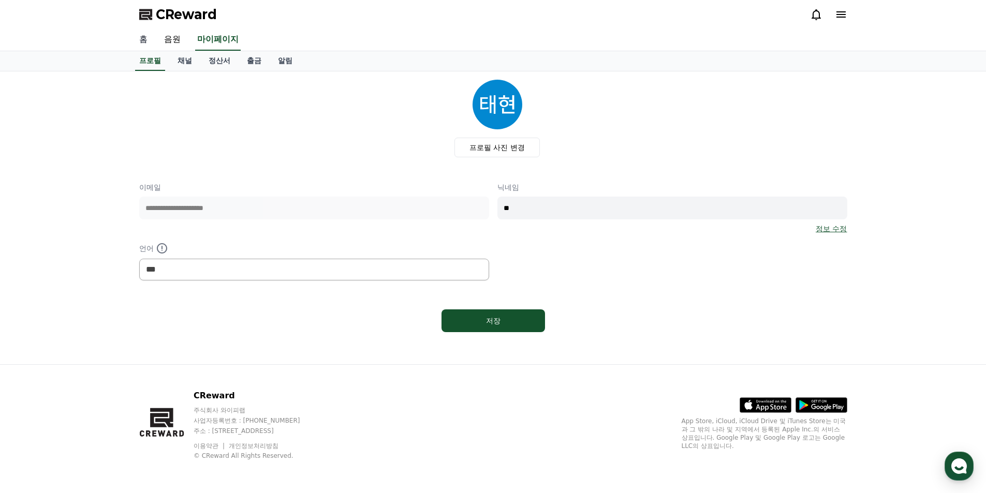
click at [134, 35] on link "홈" at bounding box center [143, 40] width 25 height 22
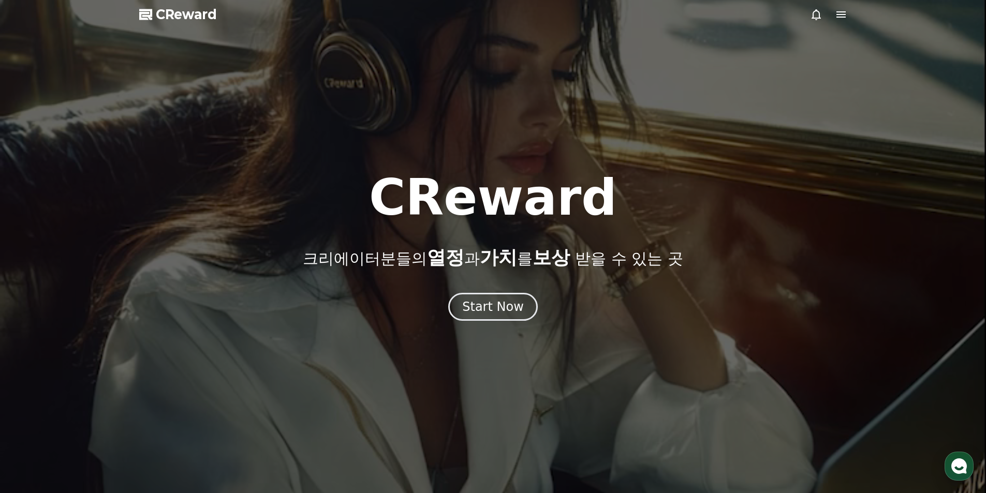
click at [853, 13] on div at bounding box center [493, 246] width 986 height 493
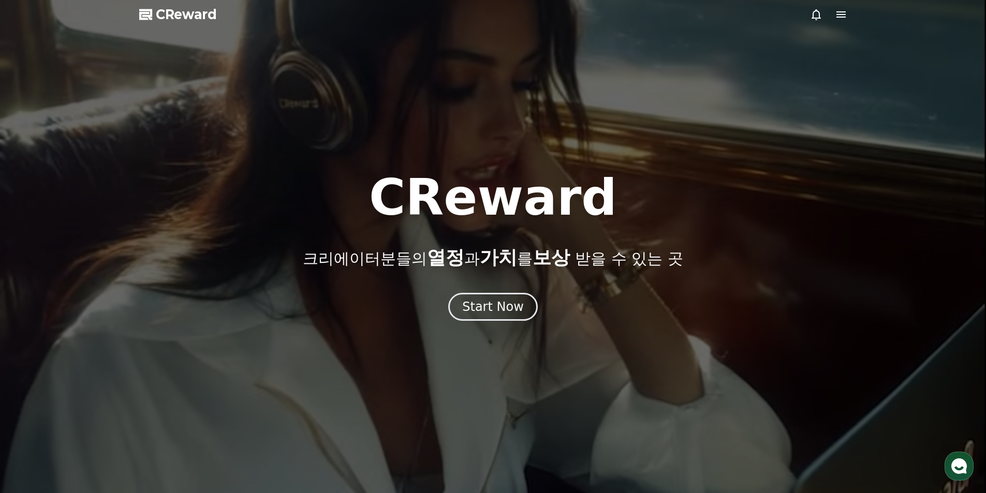
click at [839, 16] on icon at bounding box center [841, 14] width 12 height 12
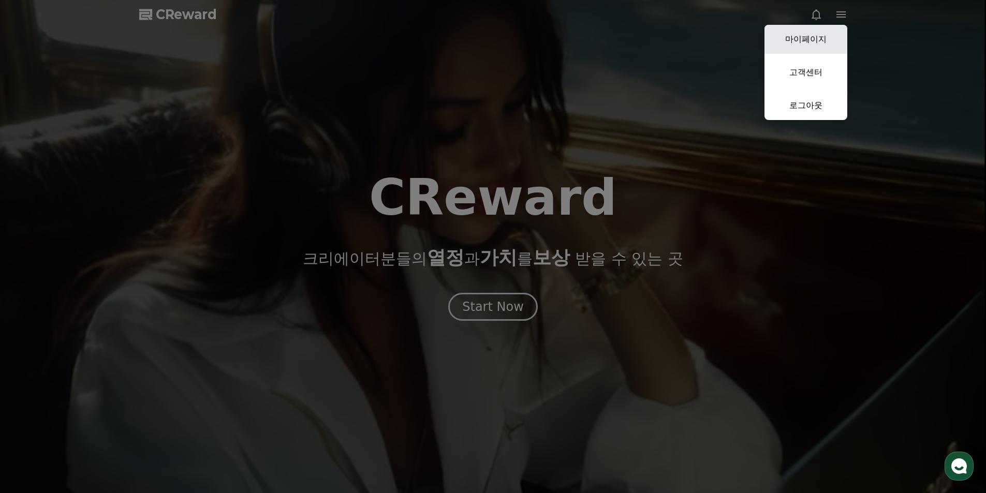
click at [805, 38] on link "마이페이지" at bounding box center [806, 39] width 83 height 29
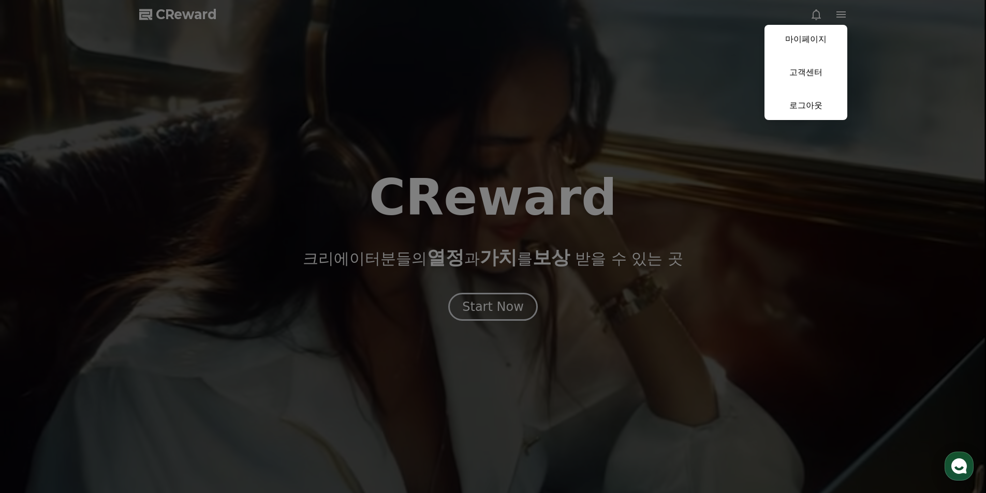
select select "**********"
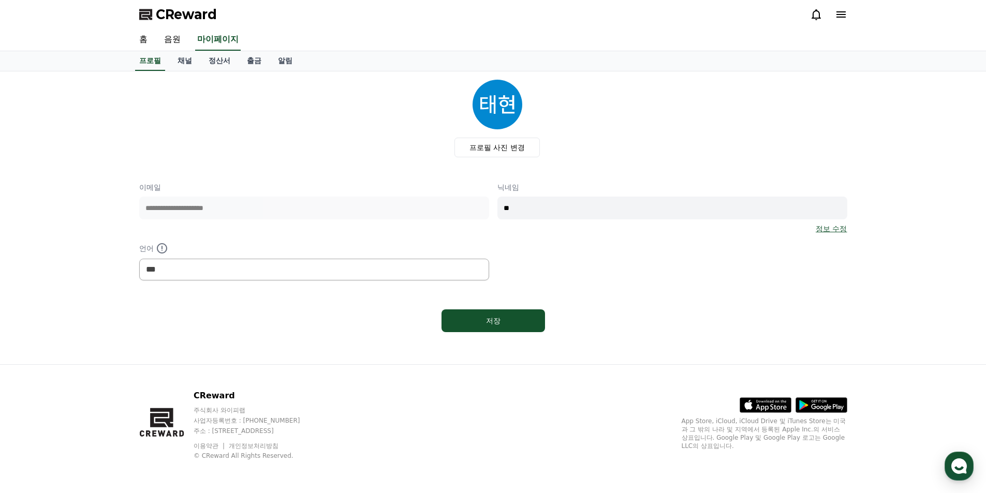
click at [842, 17] on icon at bounding box center [841, 14] width 9 height 6
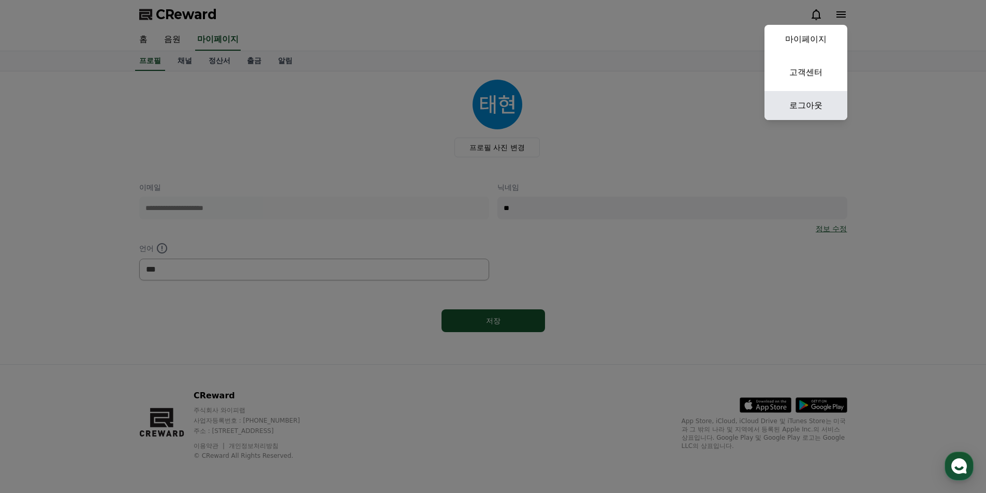
click at [808, 100] on link "로그아웃" at bounding box center [806, 105] width 83 height 29
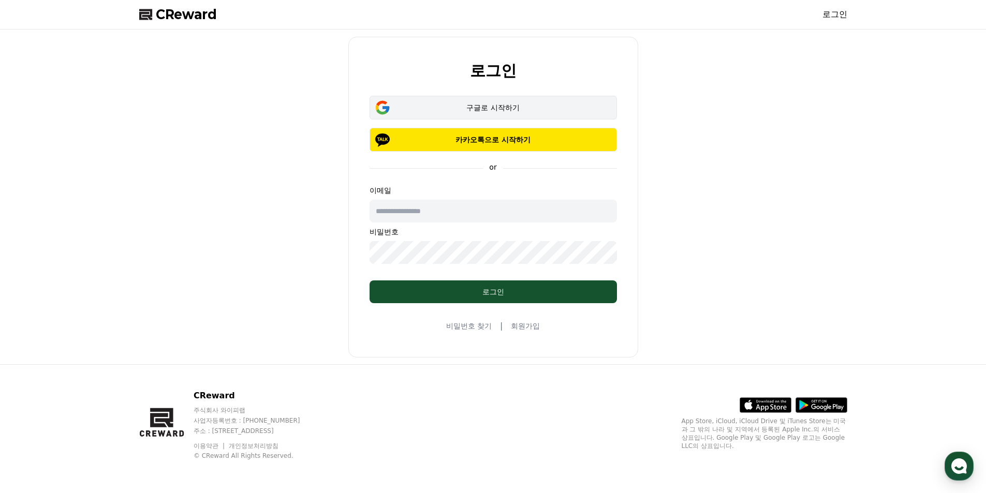
click at [502, 110] on div "구글로 시작하기" at bounding box center [493, 107] width 217 height 10
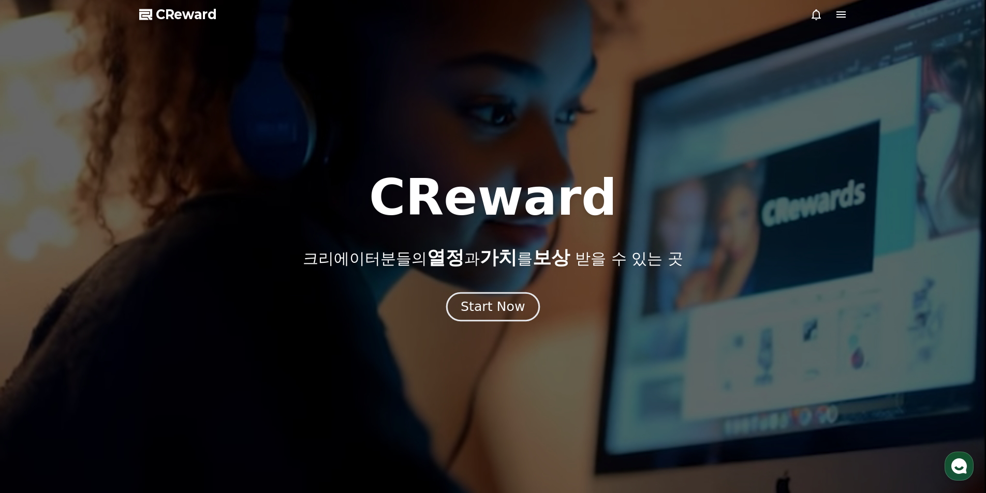
click at [497, 305] on div "Start Now" at bounding box center [493, 307] width 64 height 18
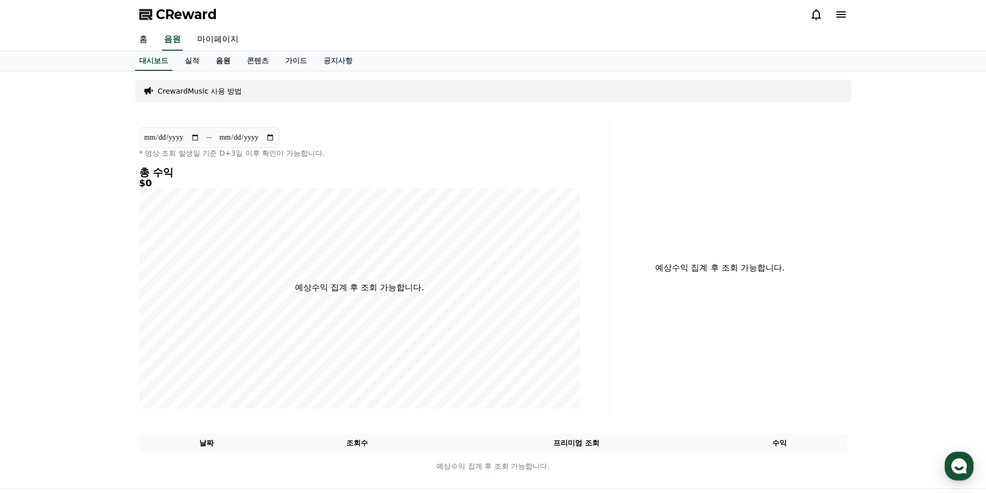
click at [227, 59] on link "음원" at bounding box center [223, 61] width 31 height 20
